Goal: Navigation & Orientation: Find specific page/section

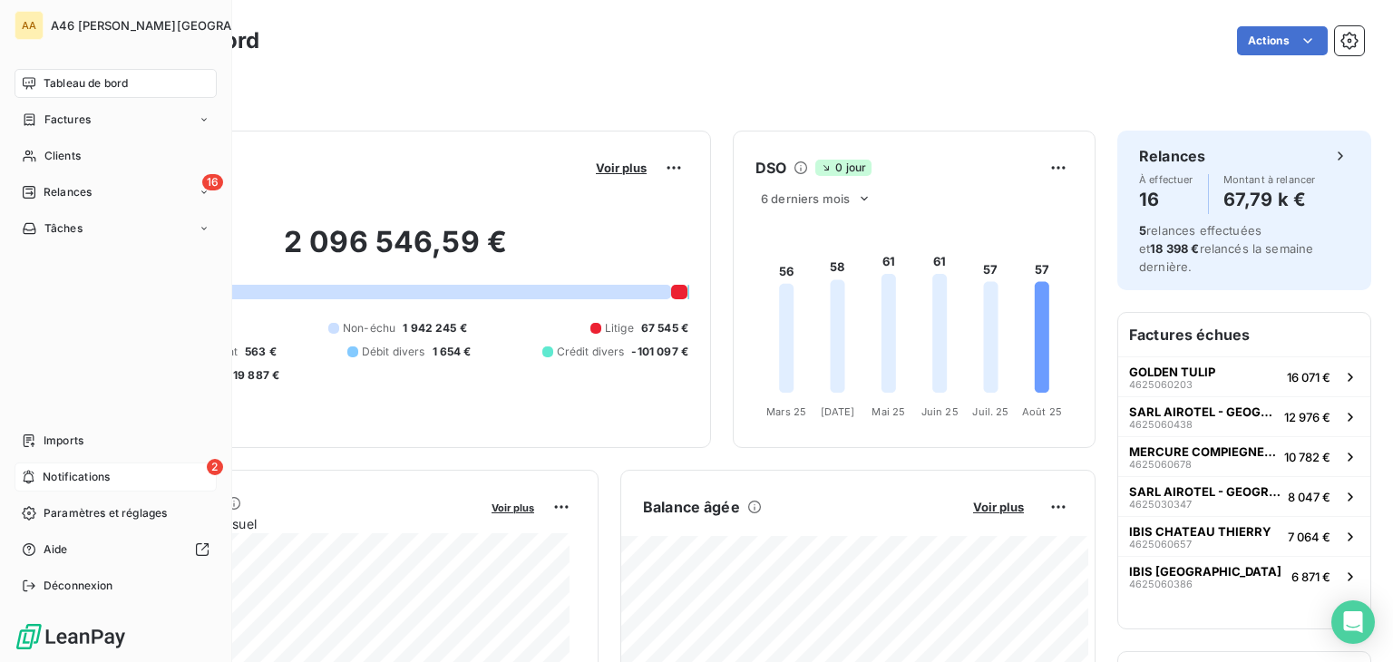
click at [110, 478] on span "Notifications" at bounding box center [76, 477] width 67 height 16
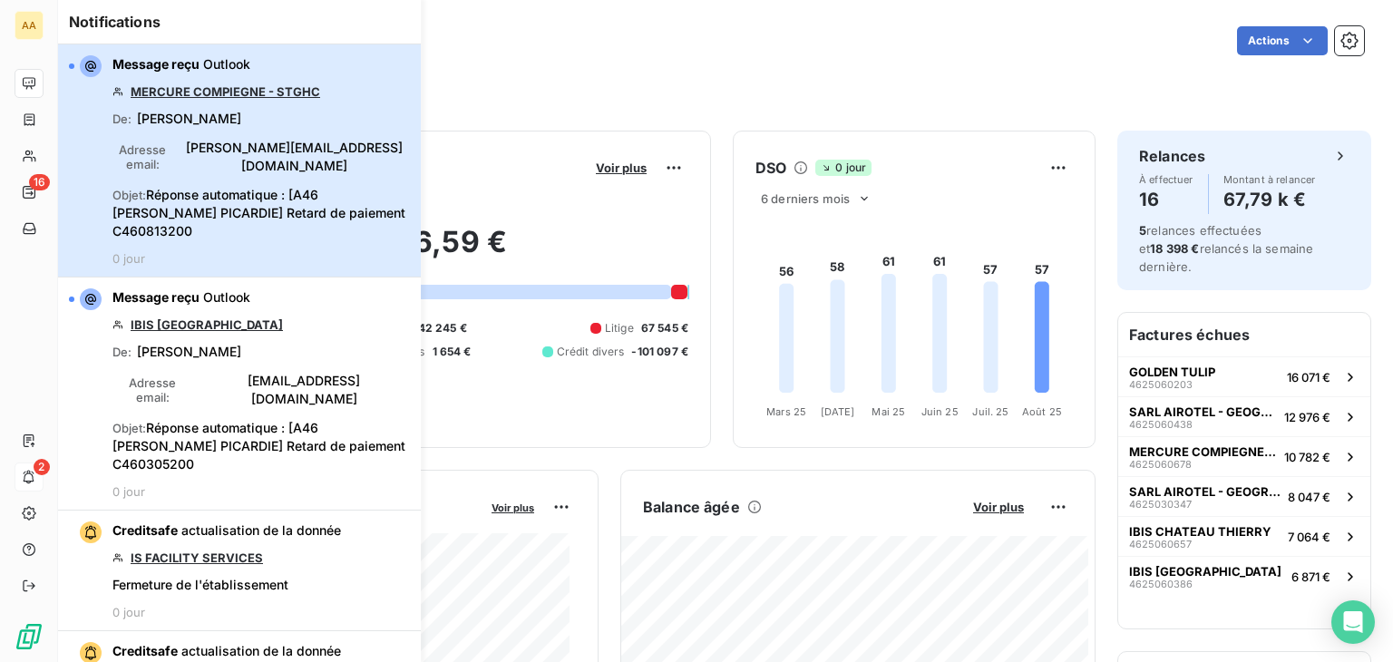
click at [345, 220] on span "Objet : Réponse automatique : [A46 [PERSON_NAME] PICARDIE] Retard de paiement C…" at bounding box center [260, 213] width 297 height 54
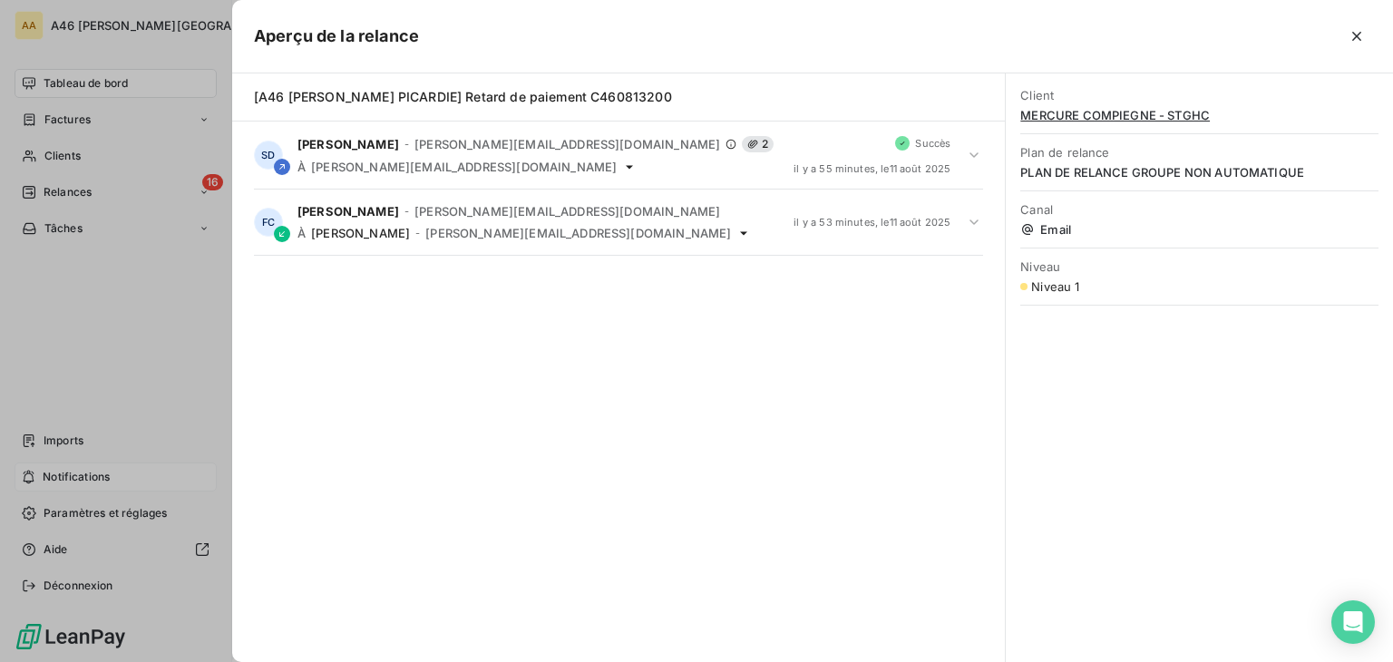
click at [791, 37] on div at bounding box center [895, 36] width 952 height 29
click at [77, 117] on div at bounding box center [696, 331] width 1393 height 662
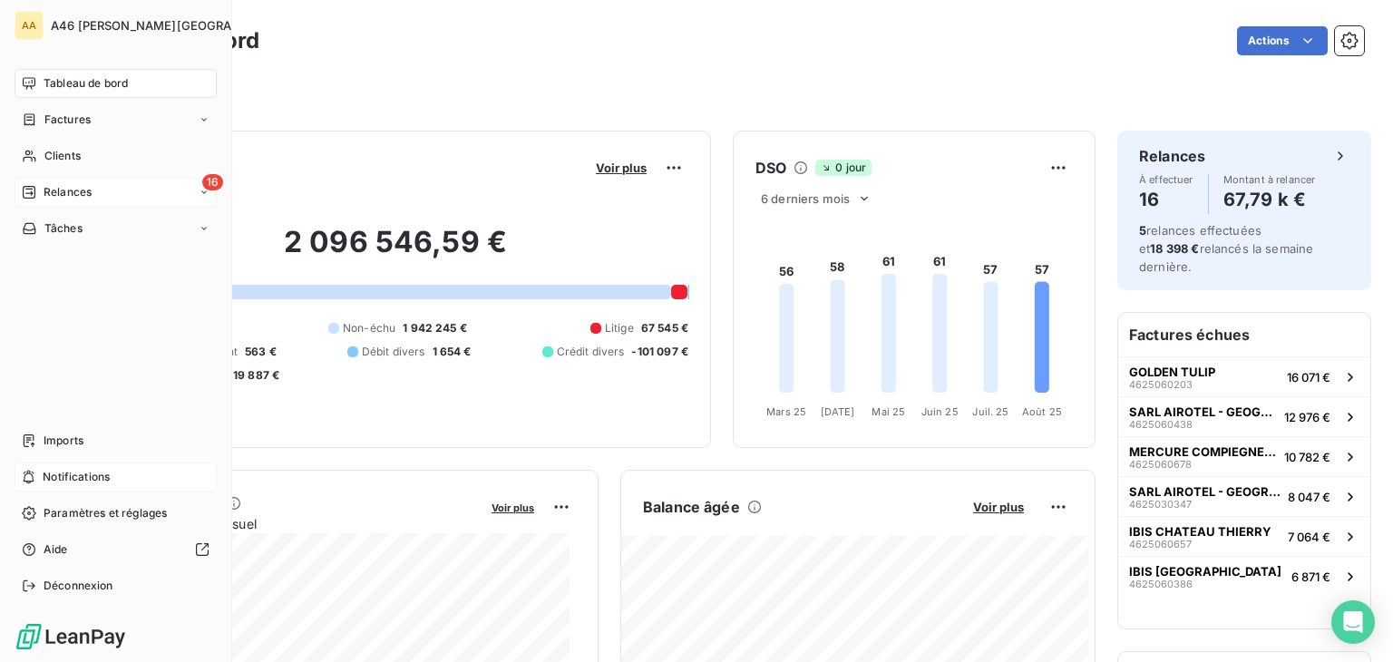
click at [87, 192] on span "Relances" at bounding box center [68, 192] width 48 height 16
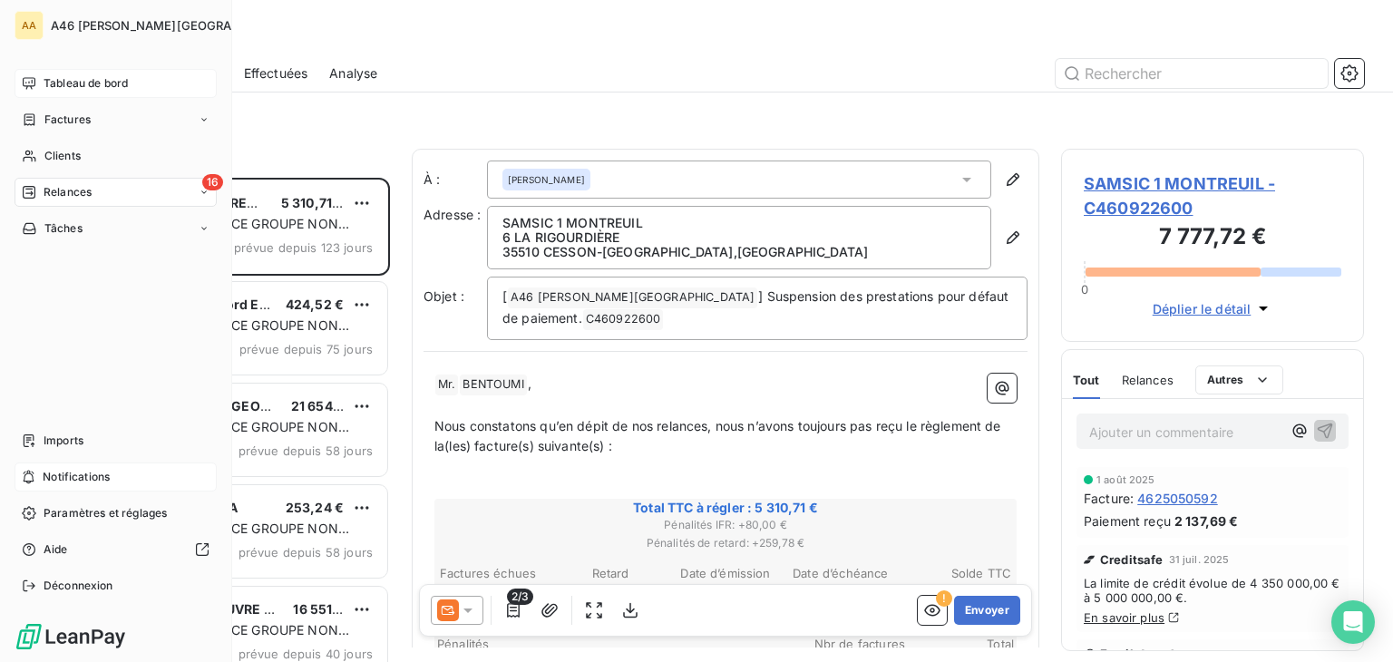
click at [105, 88] on span "Tableau de bord" at bounding box center [86, 83] width 84 height 16
